Goal: Check status

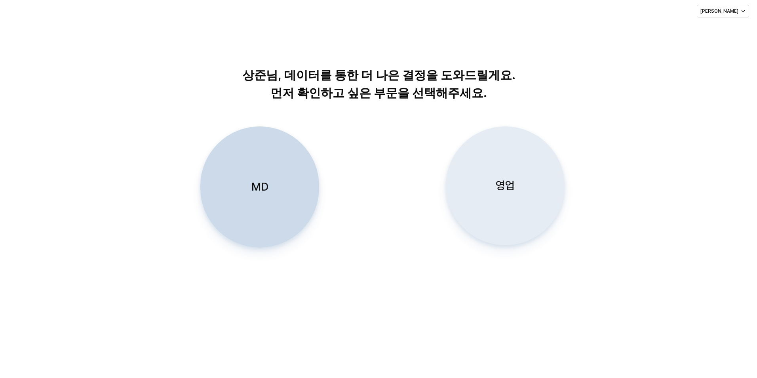
click at [532, 192] on div "영업" at bounding box center [505, 186] width 112 height 118
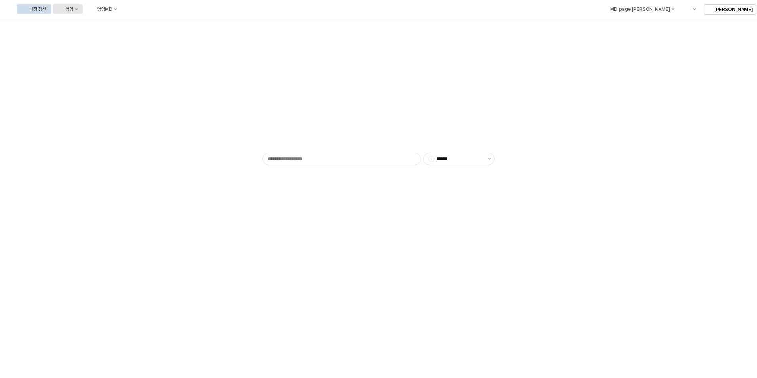
click at [83, 12] on button "영업" at bounding box center [68, 9] width 30 height 10
click at [145, 21] on div "목표매출 달성현황" at bounding box center [156, 24] width 42 height 6
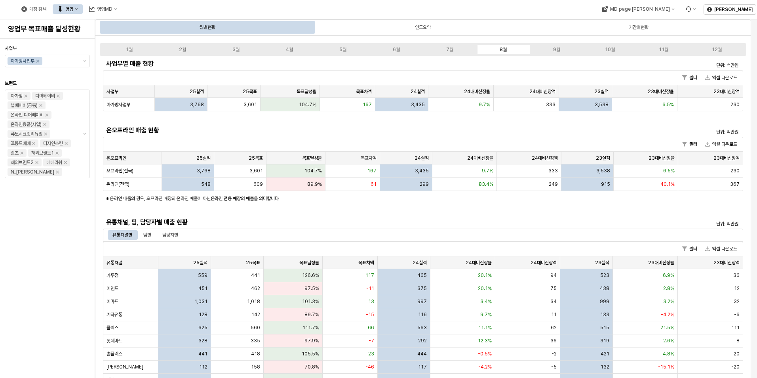
scroll to position [119, 0]
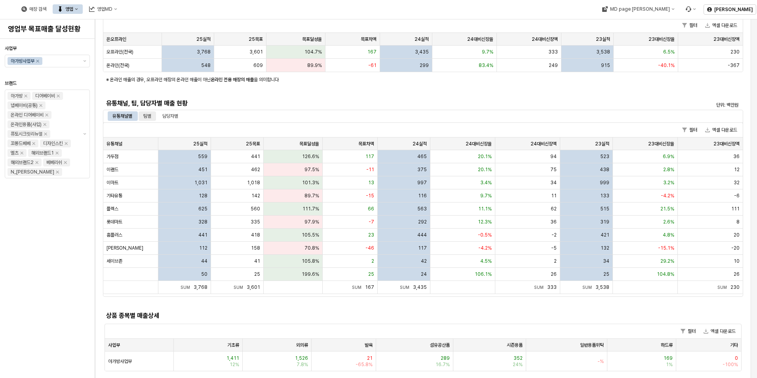
click at [147, 117] on div "팀별" at bounding box center [147, 116] width 8 height 10
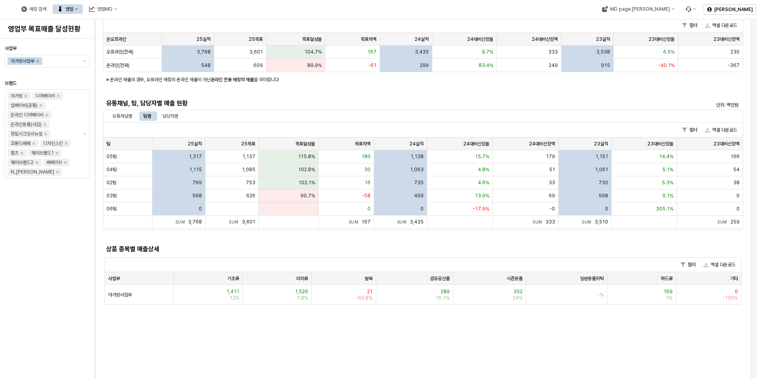
click at [469, 85] on div "사업부별 매출 현황 단위: 백만원 필터 엑셀 다운로드 사업부 사업부 25실적 25실적 25목표 25목표 목표달성율 목표달성율 목표차액 목표차액…" at bounding box center [423, 122] width 640 height 367
